Goal: Information Seeking & Learning: Learn about a topic

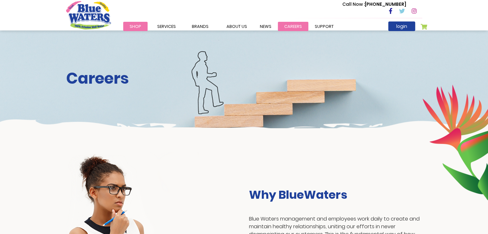
click at [295, 27] on link "careers" at bounding box center [293, 26] width 30 height 9
click at [287, 24] on link "careers" at bounding box center [293, 26] width 30 height 9
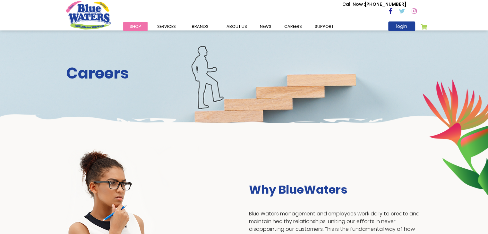
scroll to position [128, 0]
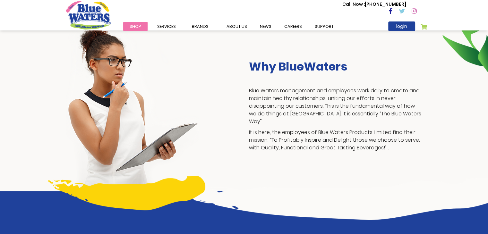
click at [300, 72] on h3 "Why BlueWaters" at bounding box center [335, 67] width 173 height 14
click at [295, 106] on p "Blue Waters management and employees work daily to create and maintain healthy …" at bounding box center [335, 106] width 173 height 38
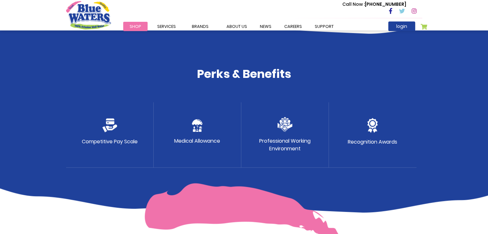
scroll to position [321, 0]
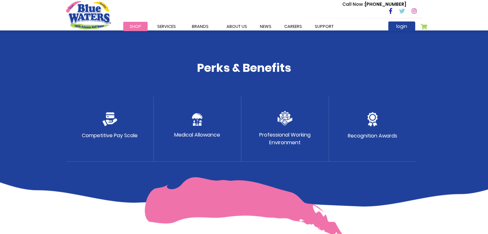
click at [156, 133] on div "Medical Allowance" at bounding box center [198, 128] width 88 height 65
drag, startPoint x: 84, startPoint y: 130, endPoint x: 146, endPoint y: 125, distance: 62.4
click at [86, 129] on div "Competitive Pay Scale" at bounding box center [110, 128] width 88 height 65
drag, startPoint x: 393, startPoint y: 134, endPoint x: 418, endPoint y: 127, distance: 25.9
click at [409, 130] on div "Recognition Awards" at bounding box center [373, 128] width 88 height 65
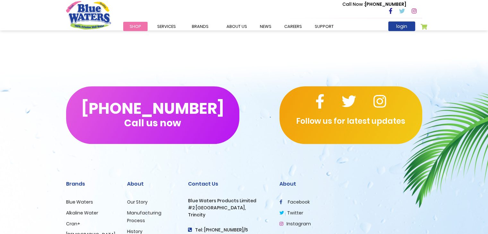
scroll to position [558, 0]
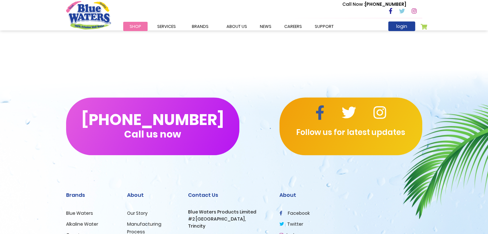
click at [321, 111] on icon at bounding box center [319, 113] width 9 height 14
